Goal: Task Accomplishment & Management: Use online tool/utility

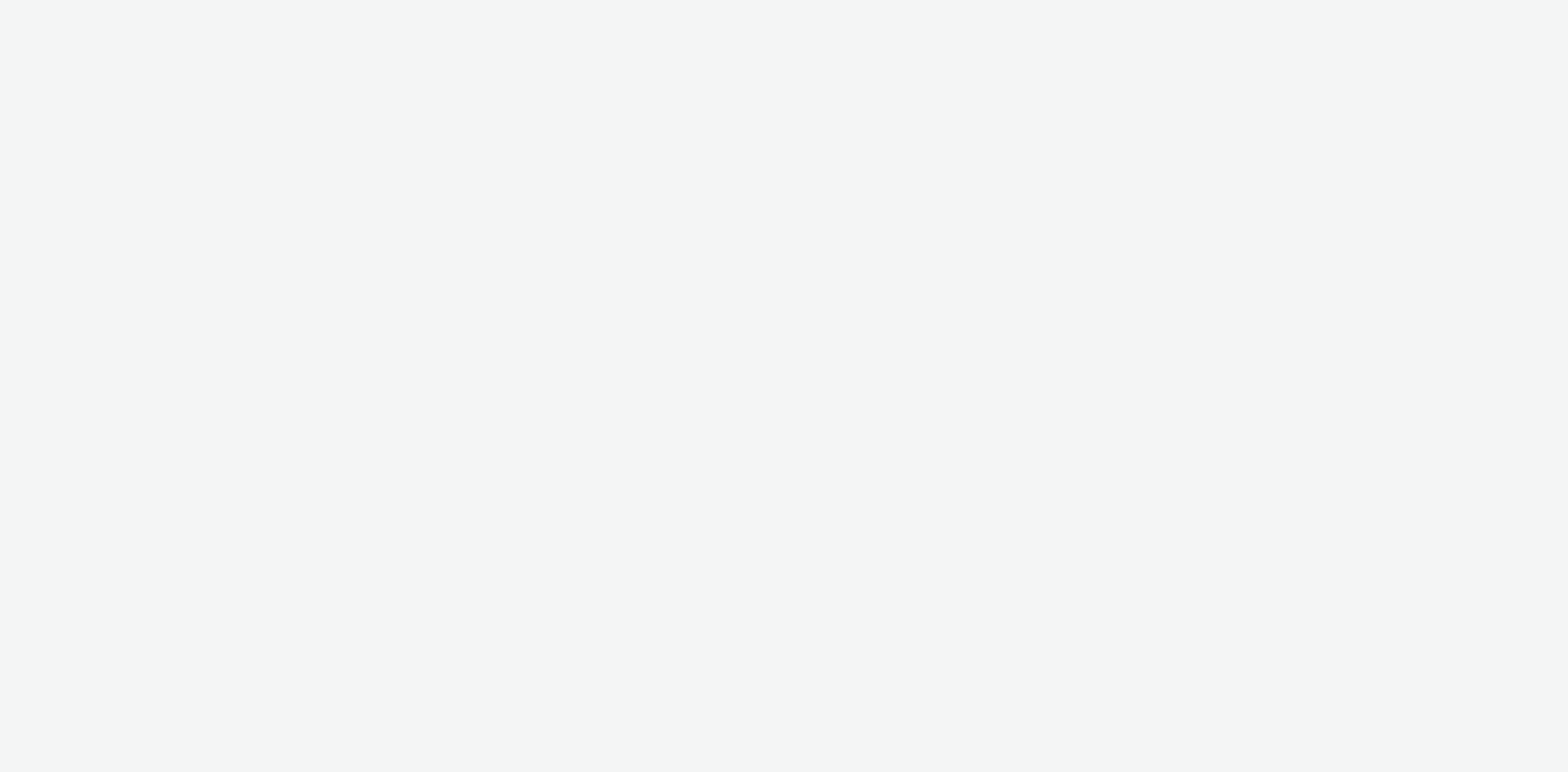
select select "38ed0f18-cbca-4106-be45-330e11e5f0af"
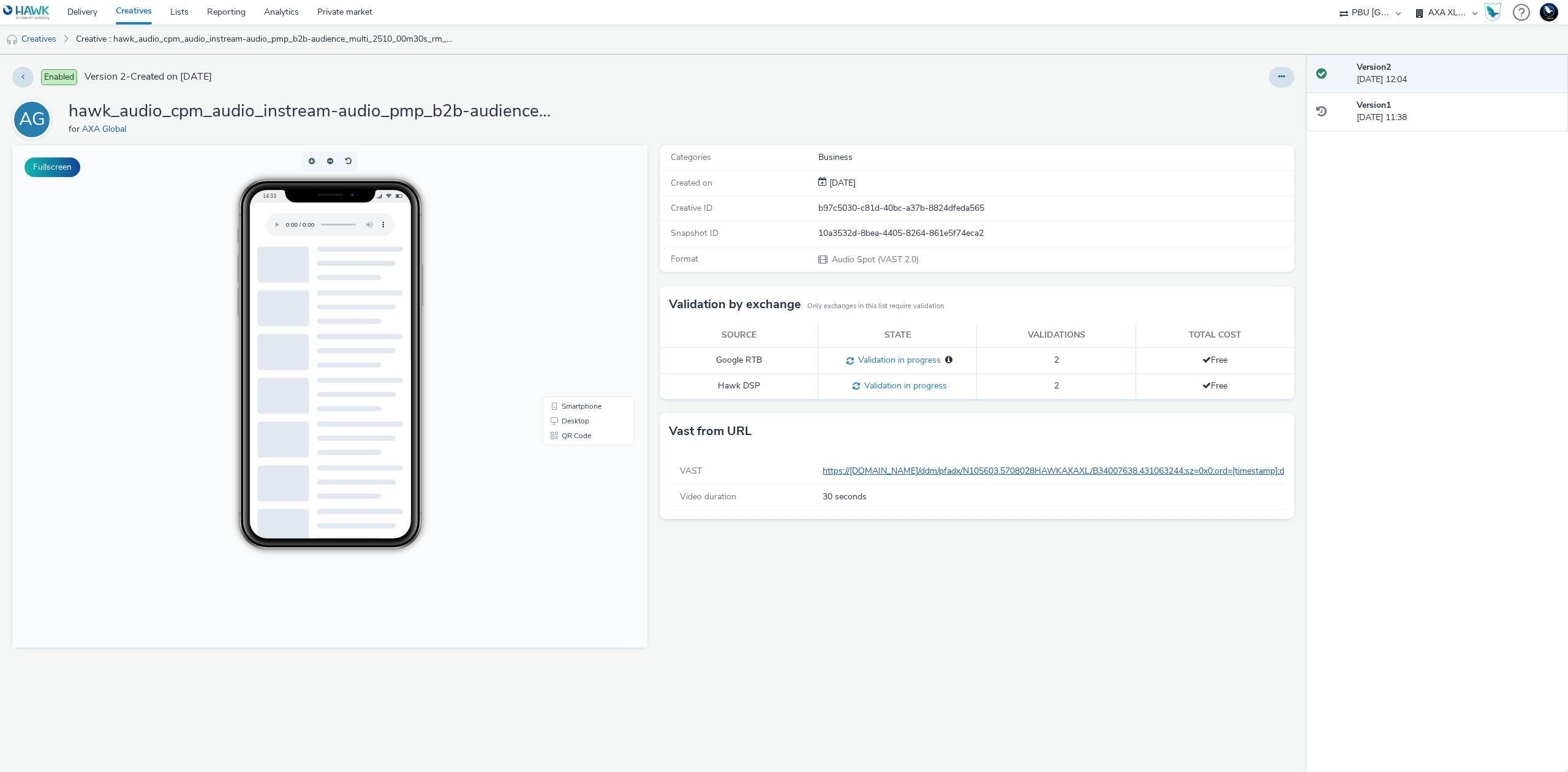
click at [856, 474] on link "https://ad.doubleclick.net/ddm/pfadx/N105603.5708028HAWKAXAXL/B34007638.4310632…" at bounding box center [1505, 471] width 1366 height 11
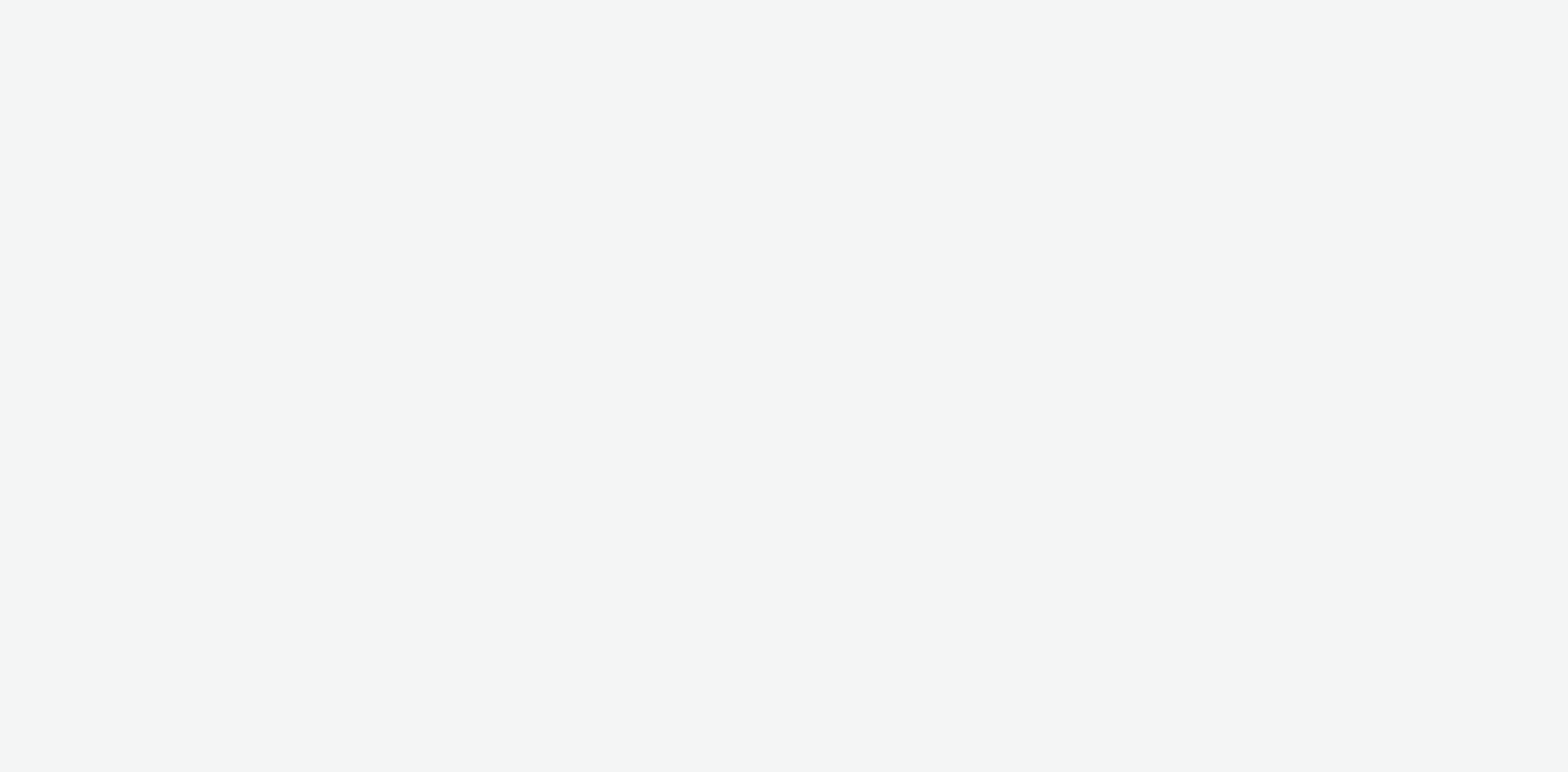
select select "38ed0f18-cbca-4106-be45-330e11e5f0af"
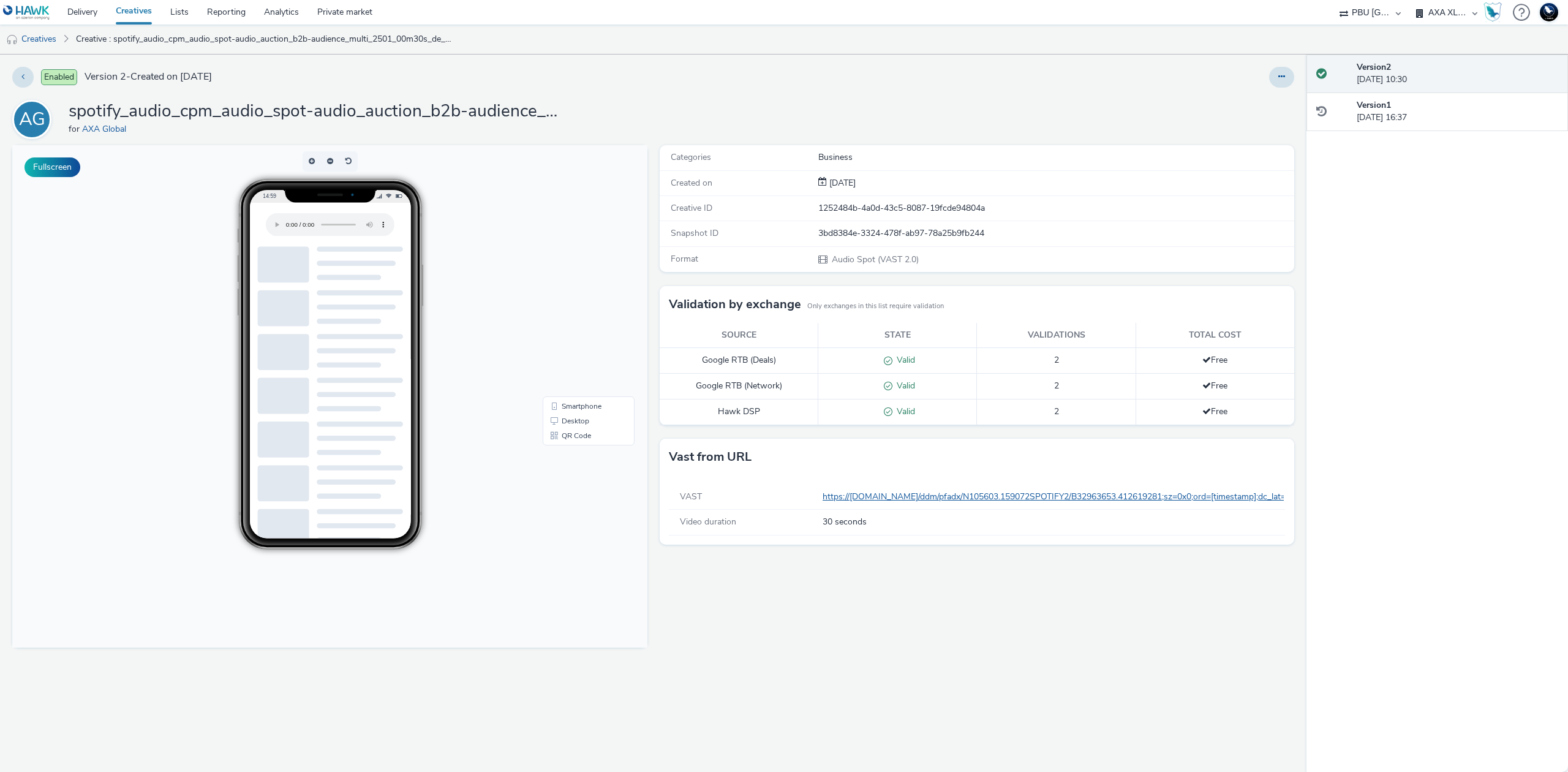
click at [870, 500] on link "https://ad.doubleclick.net/ddm/pfadx/N105603.159072SPOTIFY2/B32963653.412619281…" at bounding box center [1277, 496] width 909 height 11
